Goal: Information Seeking & Learning: Learn about a topic

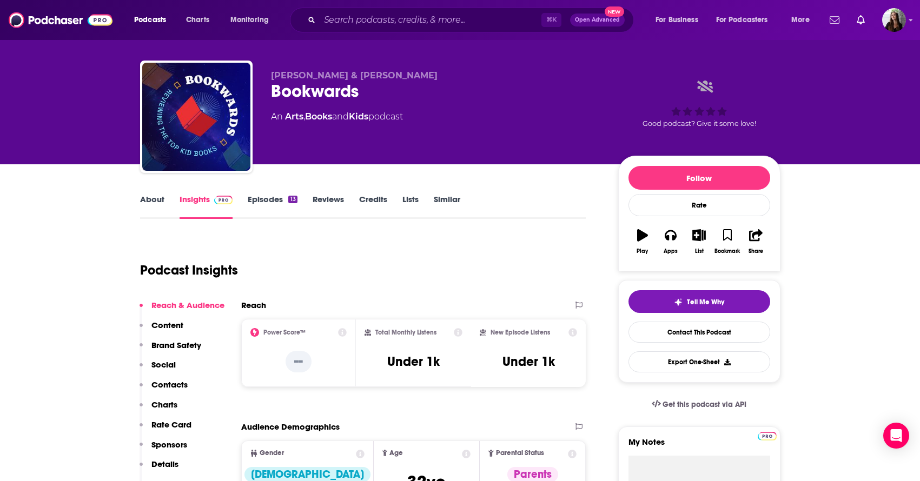
scroll to position [13, 0]
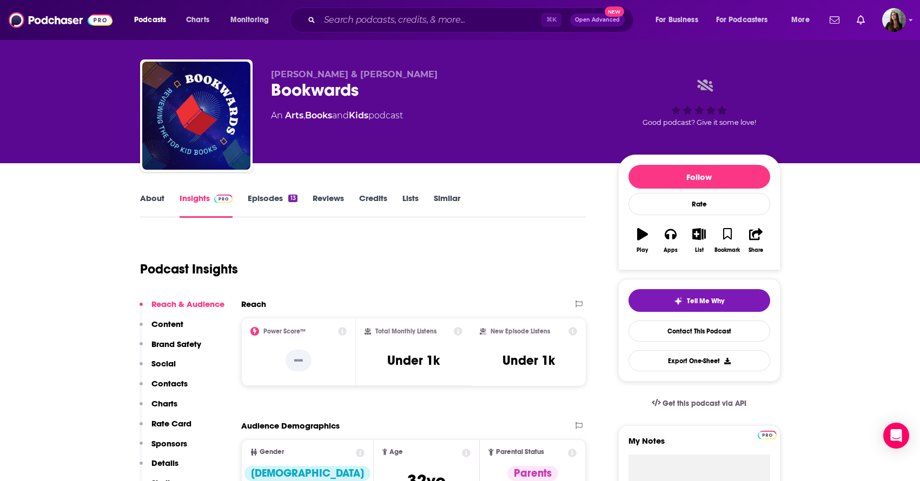
click at [153, 197] on link "About" at bounding box center [152, 205] width 24 height 25
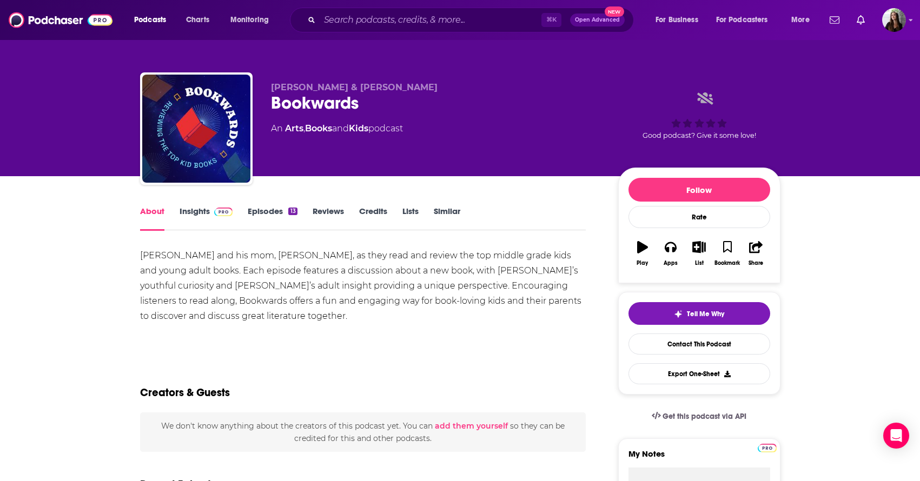
scroll to position [17, 0]
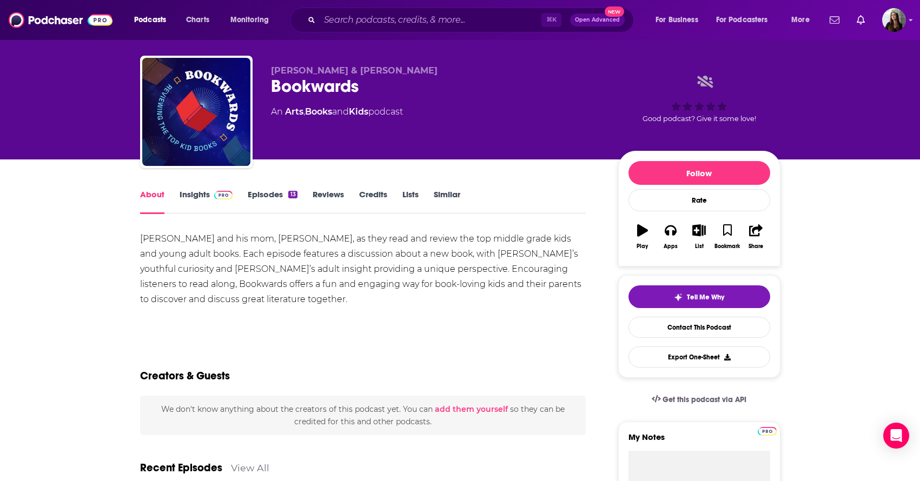
click at [201, 194] on link "Insights" at bounding box center [207, 201] width 54 height 25
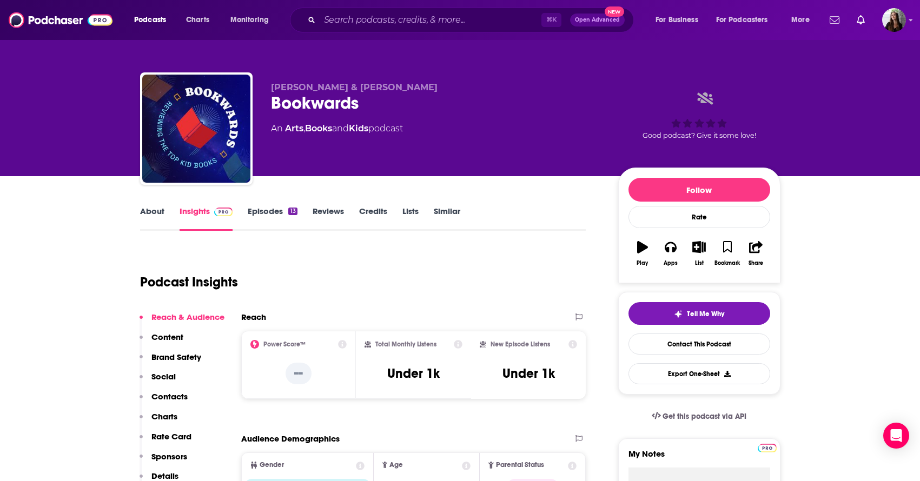
click at [269, 213] on link "Episodes 13" at bounding box center [272, 218] width 49 height 25
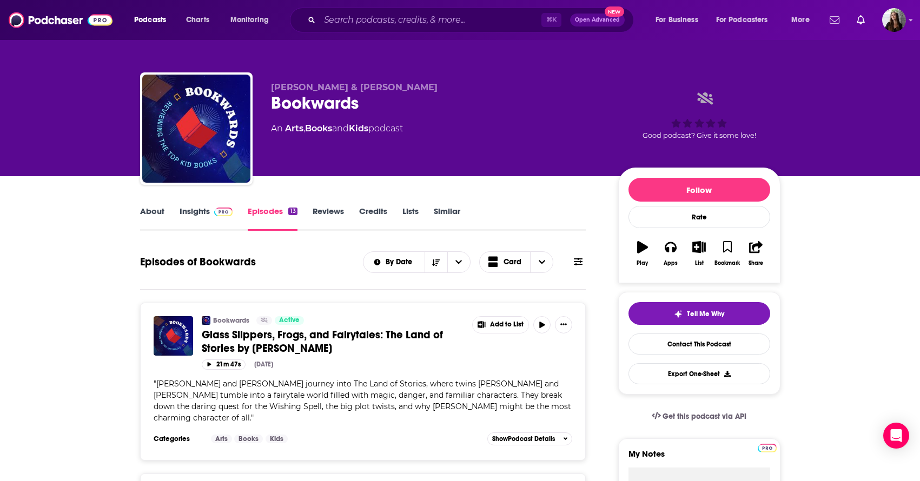
click at [201, 215] on link "Insights" at bounding box center [207, 218] width 54 height 25
